Goal: Navigation & Orientation: Find specific page/section

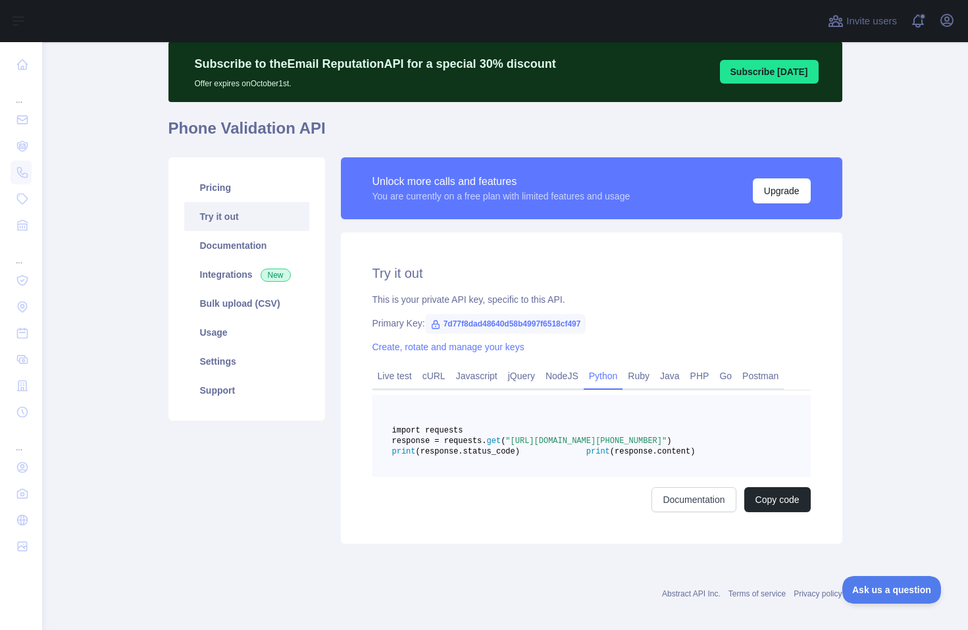
scroll to position [66, 0]
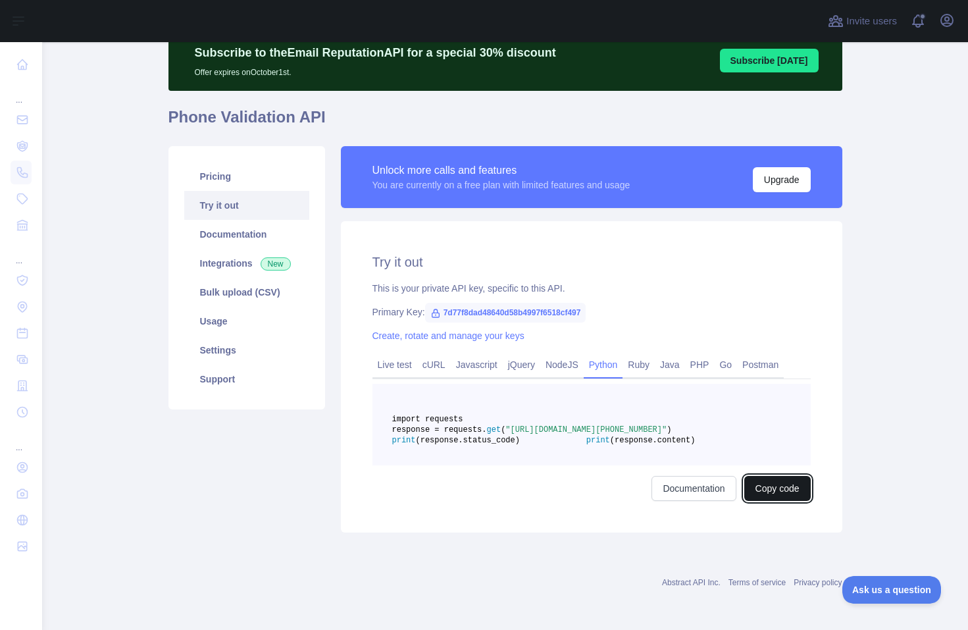
click at [771, 501] on button "Copy code" at bounding box center [778, 488] width 66 height 25
click at [915, 153] on main "Subscribe to the Email Reputation API for a special 30 % discount Offer expires…" at bounding box center [505, 336] width 926 height 588
click at [241, 307] on link "Usage" at bounding box center [246, 321] width 125 height 29
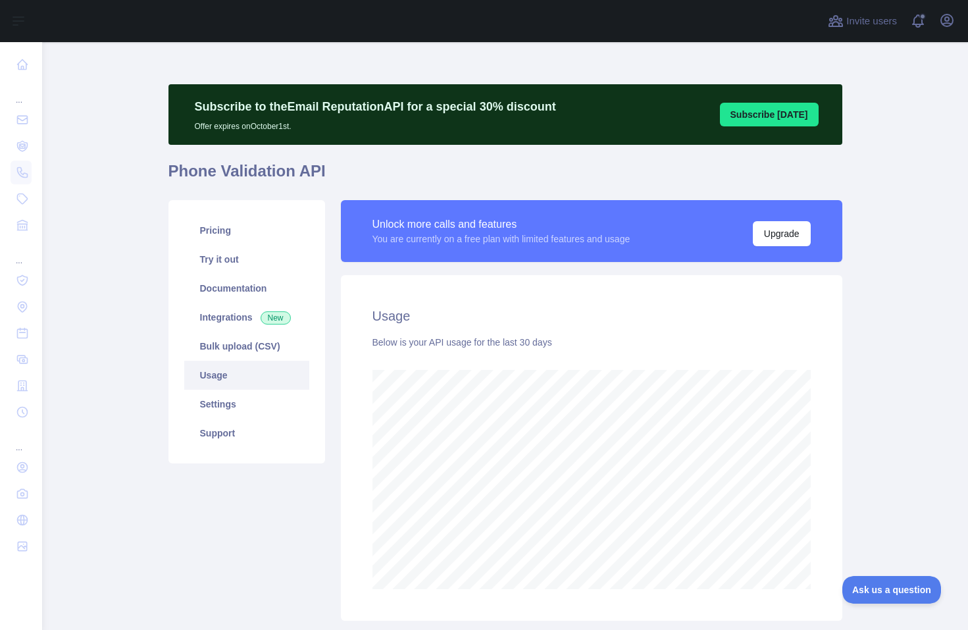
scroll to position [588, 916]
click at [274, 404] on link "Settings" at bounding box center [246, 404] width 125 height 29
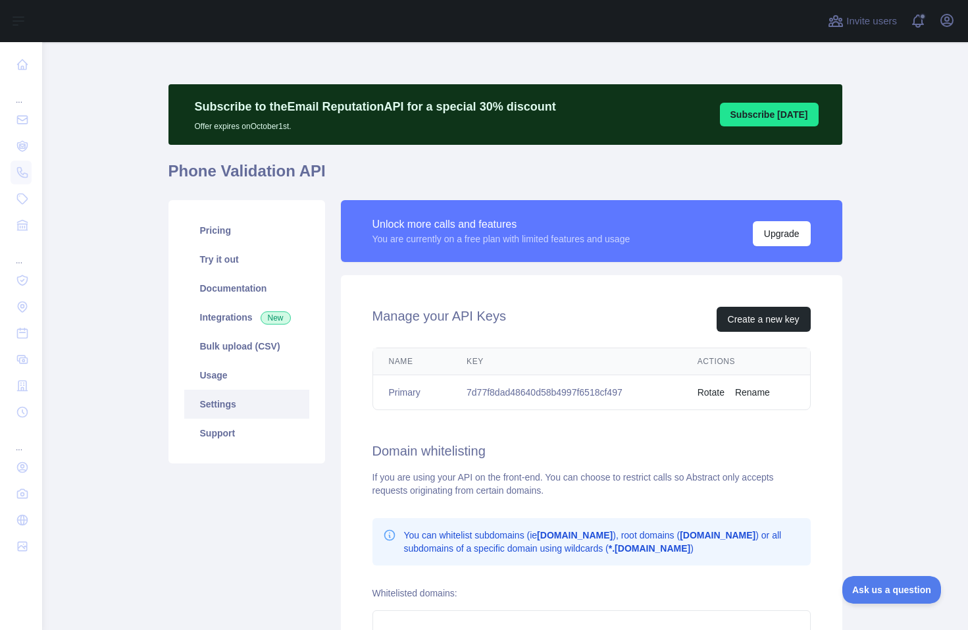
scroll to position [132, 0]
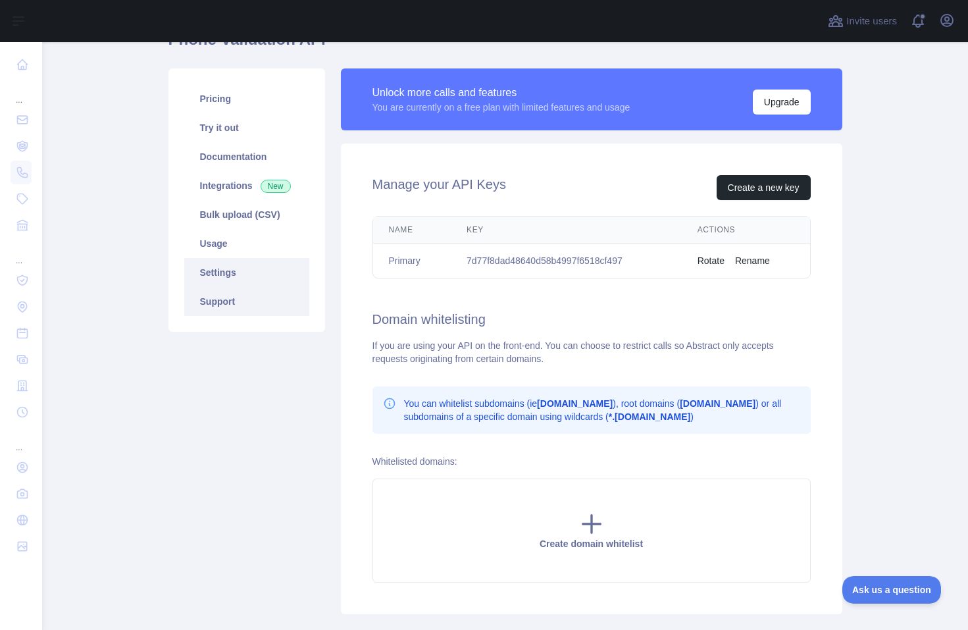
click at [236, 307] on link "Support" at bounding box center [246, 301] width 125 height 29
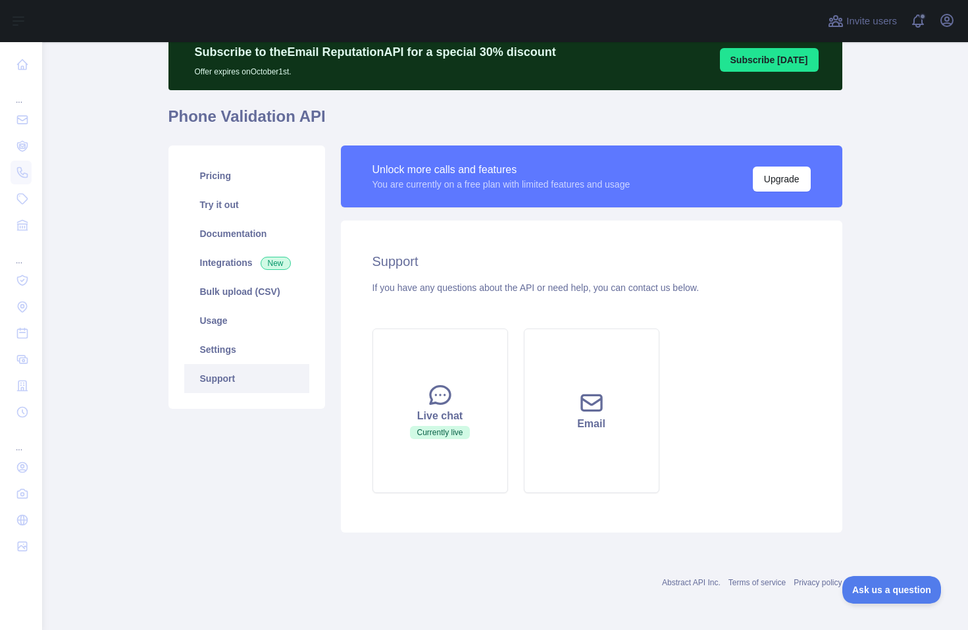
scroll to position [55, 0]
click at [222, 177] on link "Pricing" at bounding box center [246, 175] width 125 height 29
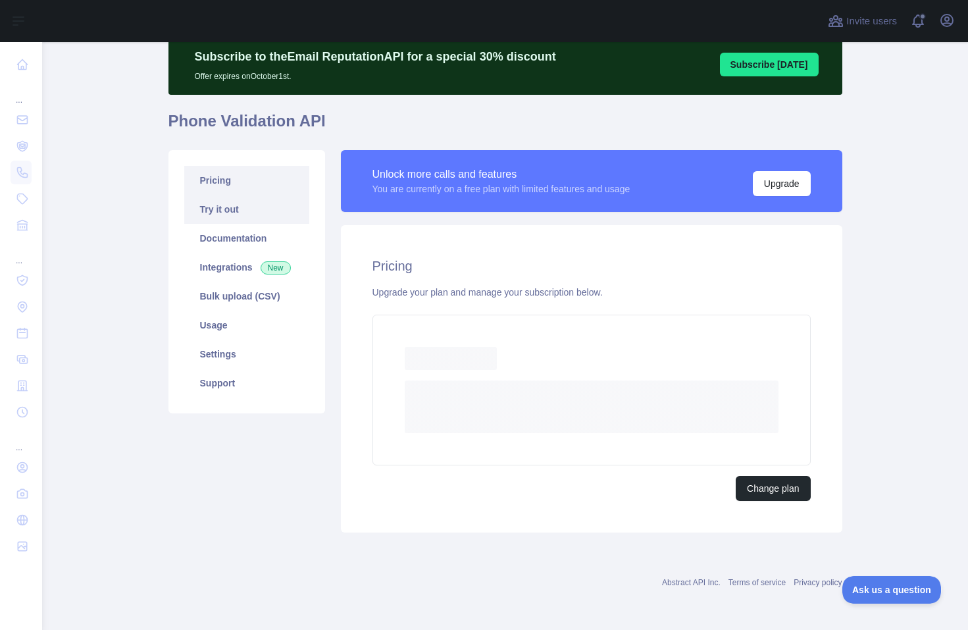
scroll to position [14, 0]
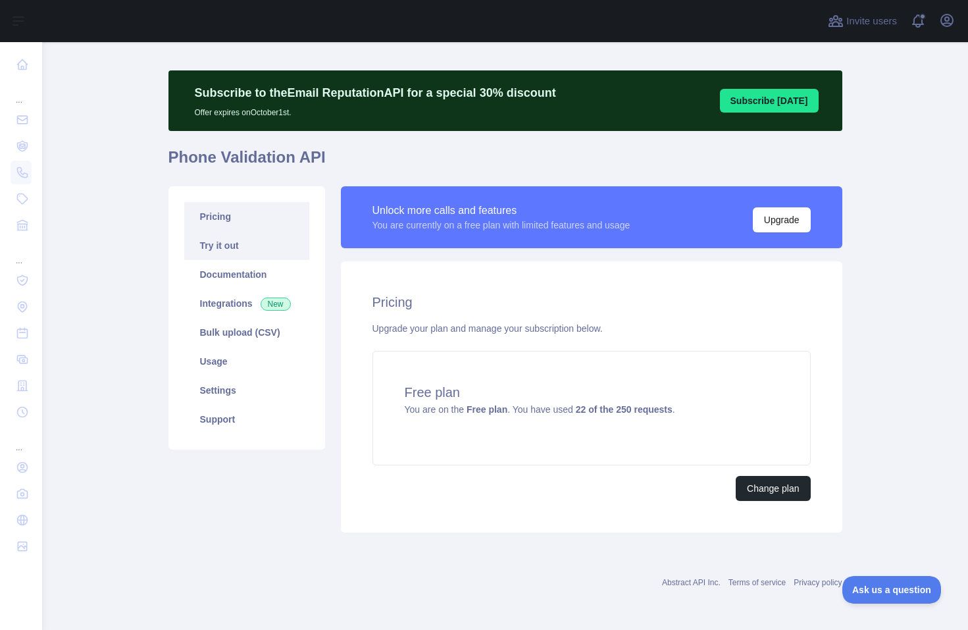
click at [238, 237] on link "Try it out" at bounding box center [246, 245] width 125 height 29
